Goal: Find specific page/section: Find specific page/section

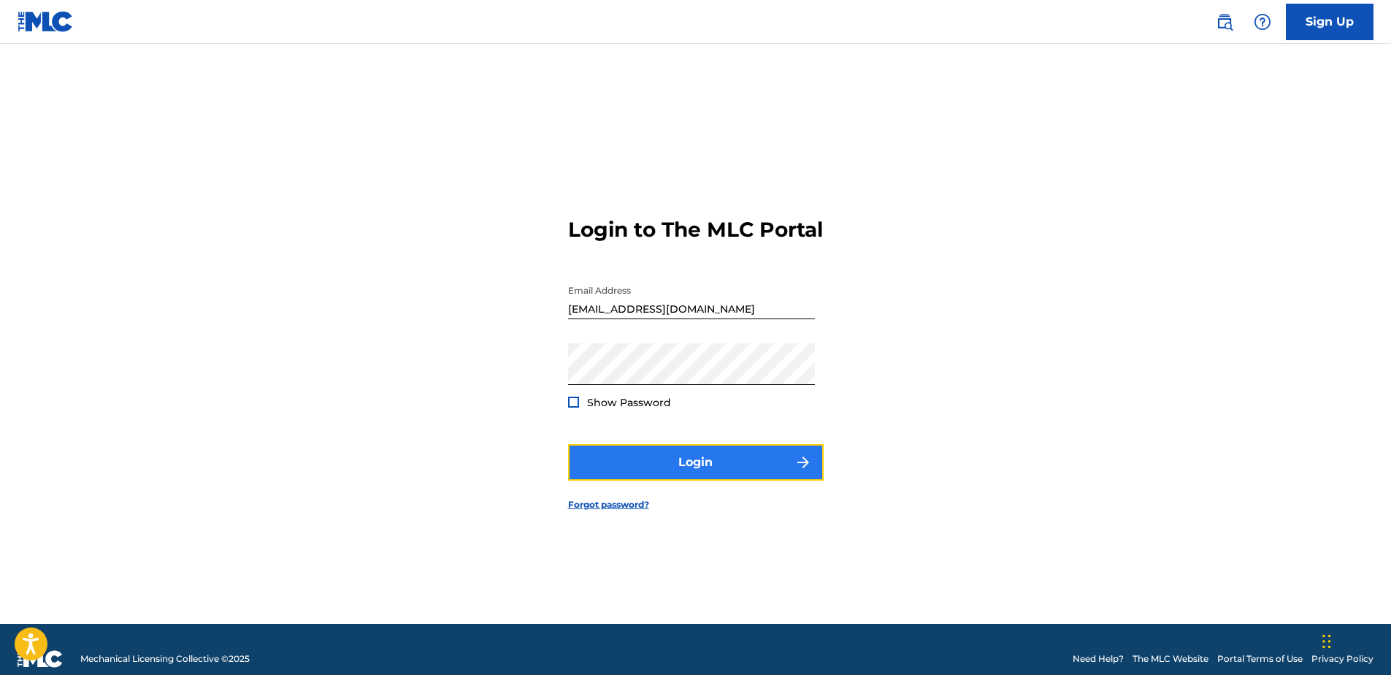
click at [678, 481] on button "Login" at bounding box center [696, 462] width 256 height 37
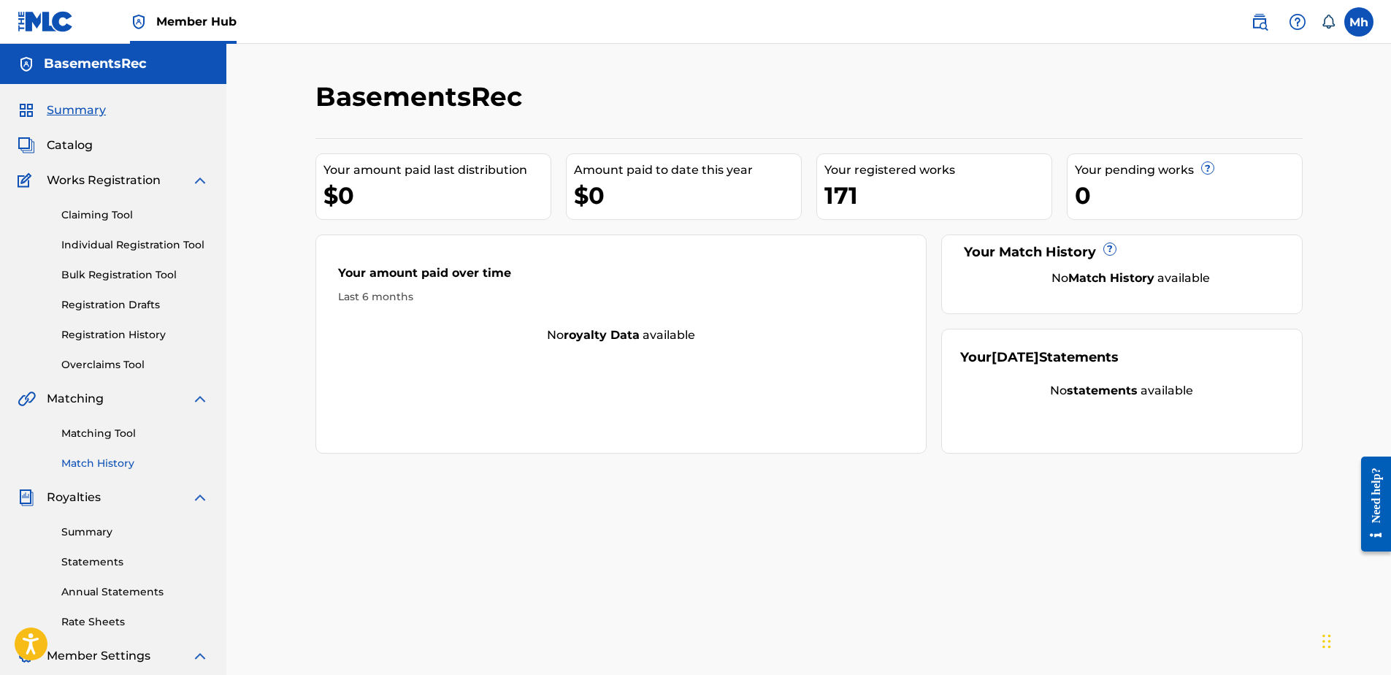
click at [124, 467] on link "Match History" at bounding box center [135, 463] width 148 height 15
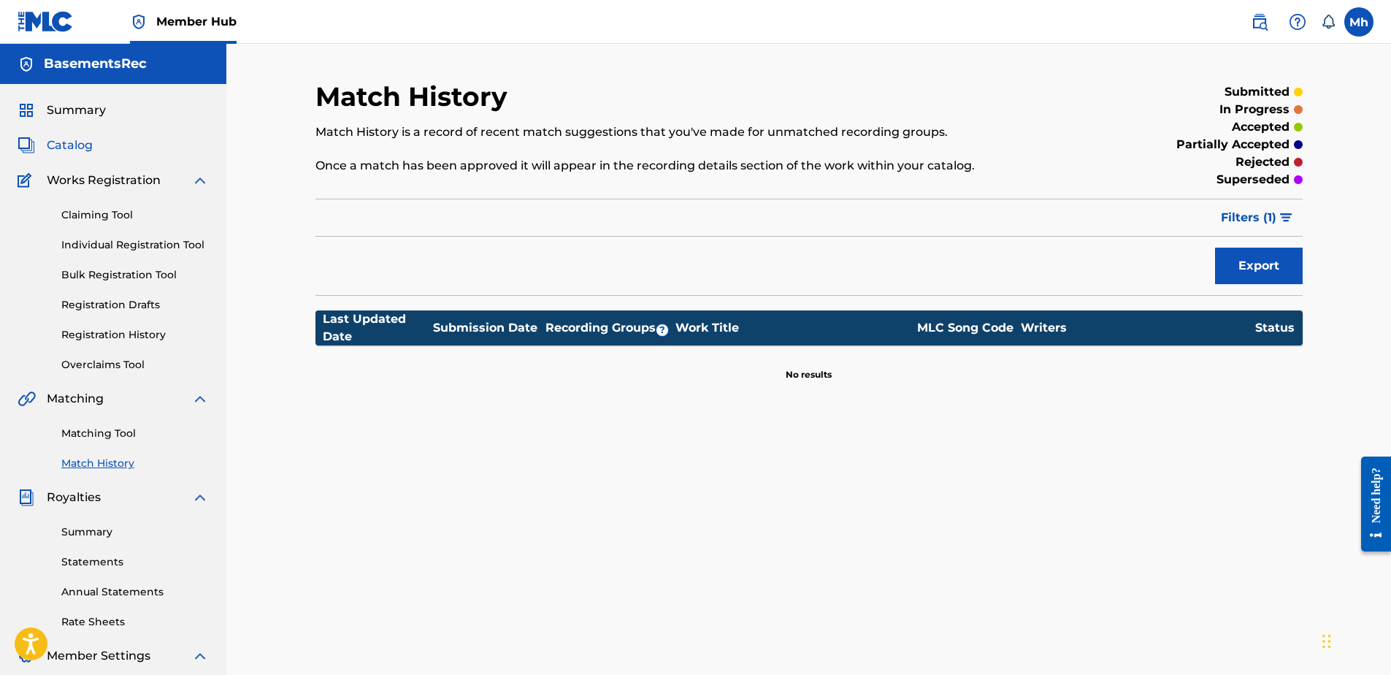
click at [81, 150] on span "Catalog" at bounding box center [70, 146] width 46 height 18
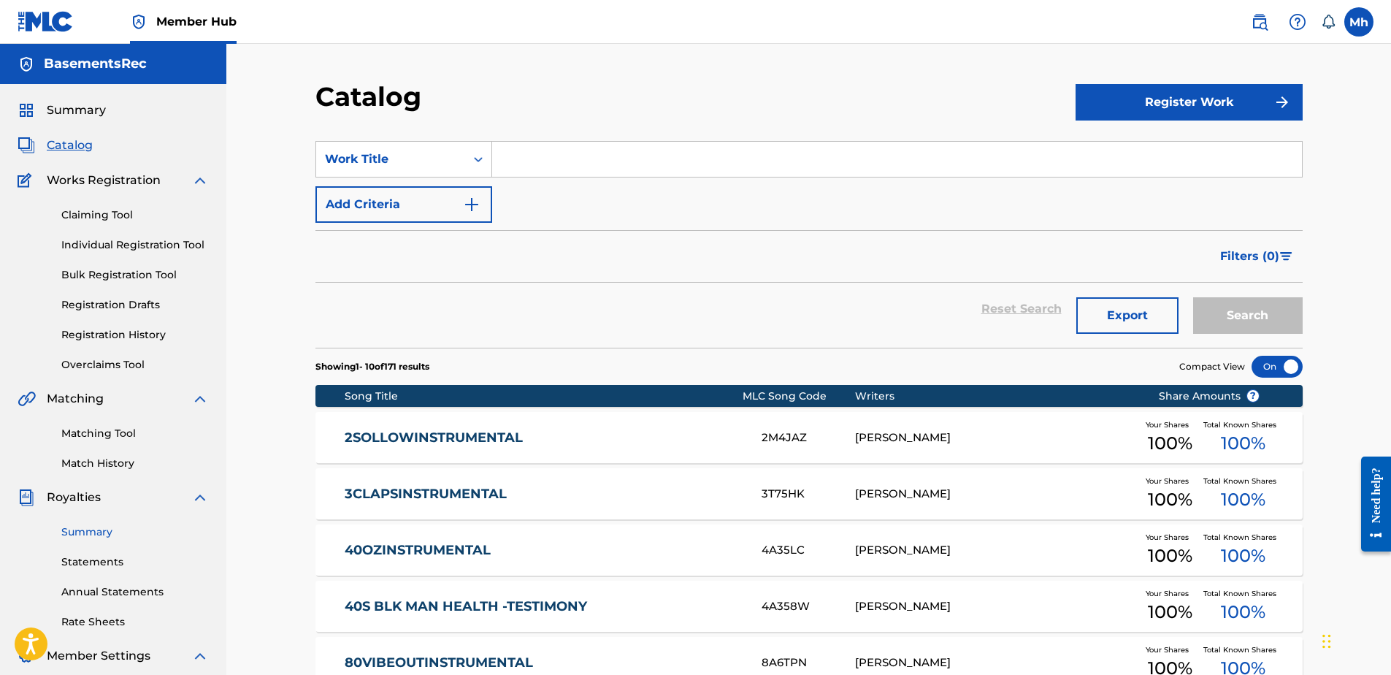
click at [107, 534] on link "Summary" at bounding box center [135, 531] width 148 height 15
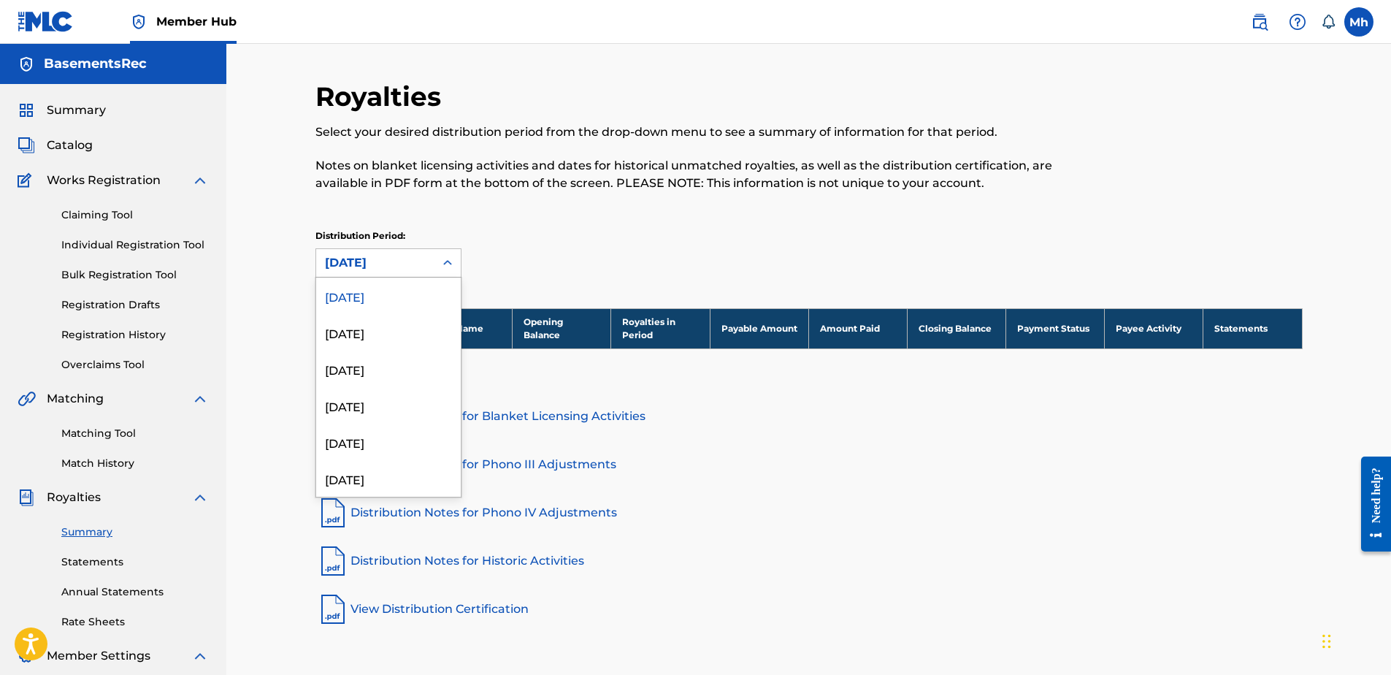
click at [440, 264] on div at bounding box center [447, 263] width 26 height 26
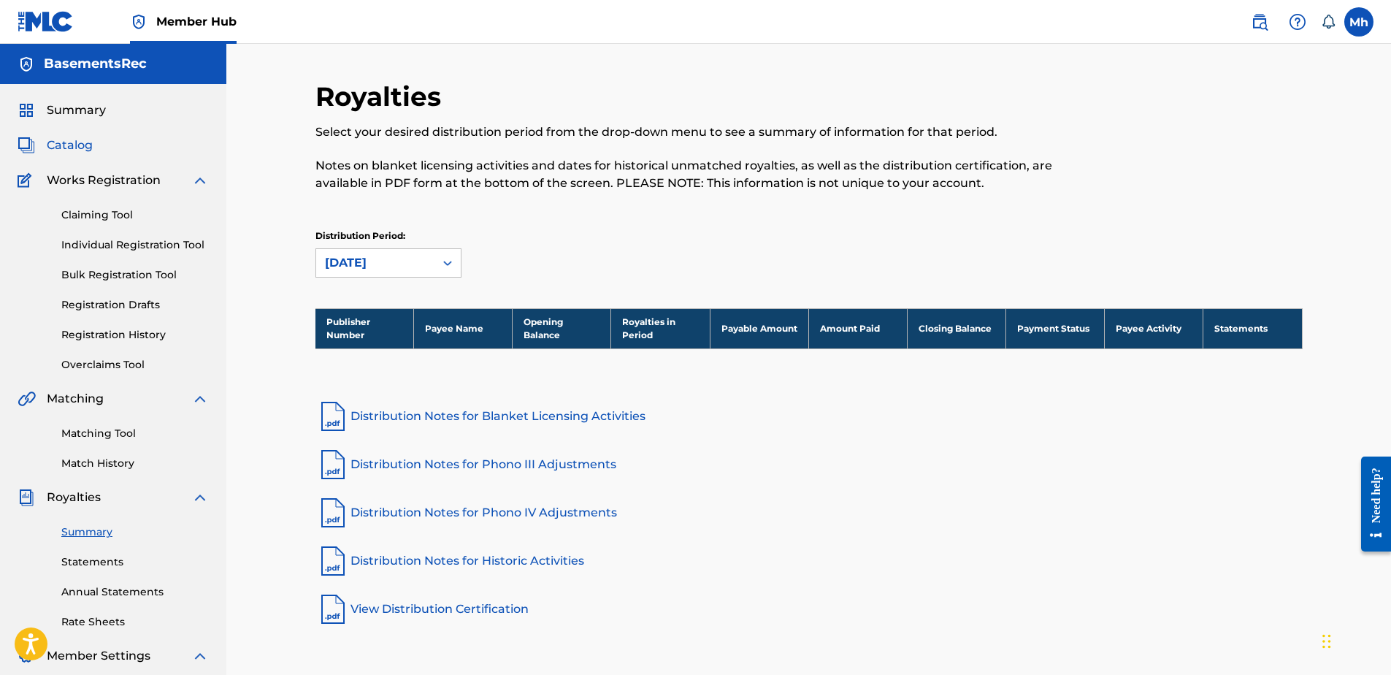
click at [82, 148] on span "Catalog" at bounding box center [70, 146] width 46 height 18
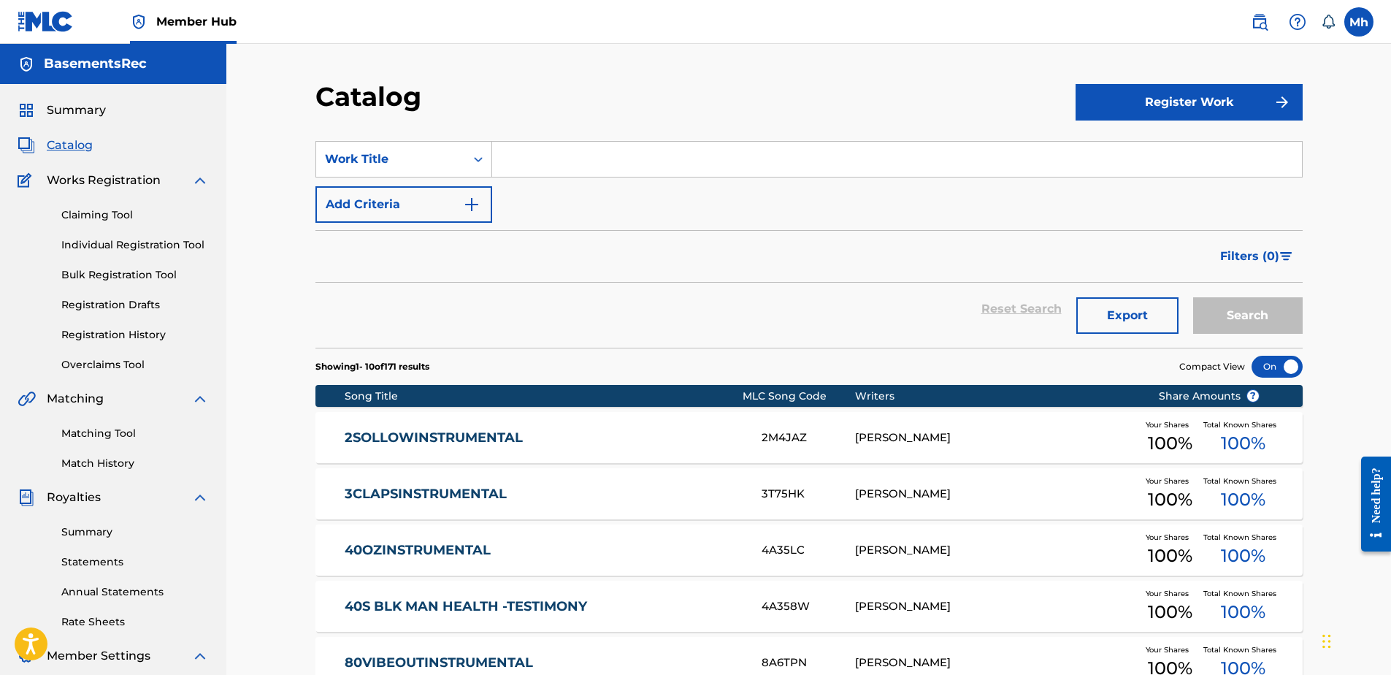
click at [471, 435] on link "2SOLLOWINSTRUMENTAL" at bounding box center [543, 437] width 397 height 17
